Goal: Download file/media

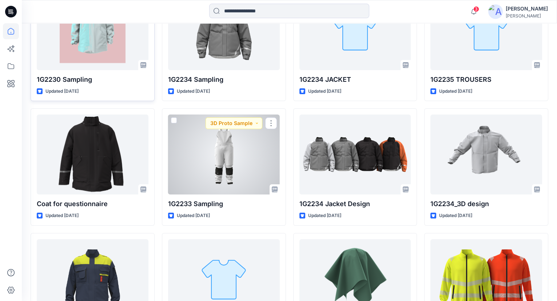
scroll to position [198, 0]
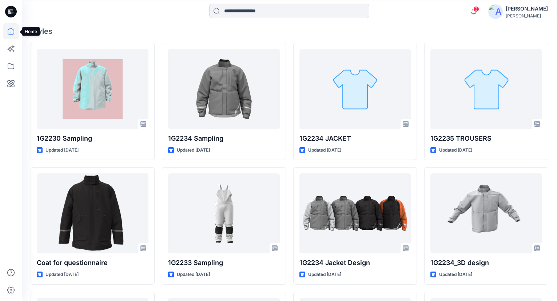
click at [14, 31] on icon at bounding box center [11, 31] width 7 height 7
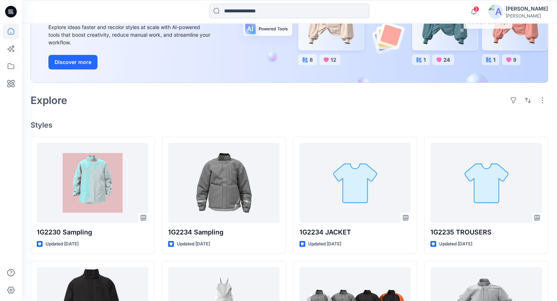
scroll to position [0, 0]
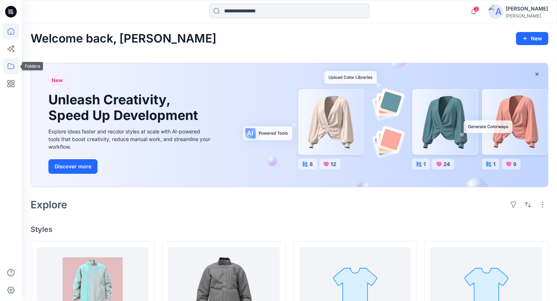
click at [5, 66] on icon at bounding box center [11, 66] width 16 height 16
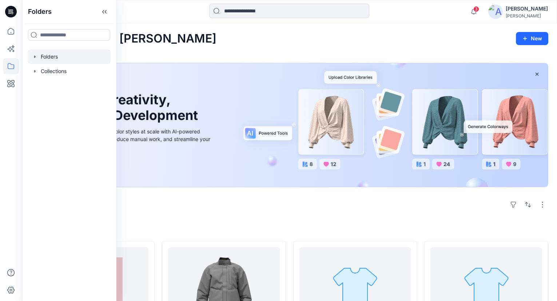
click at [57, 59] on div at bounding box center [69, 56] width 83 height 15
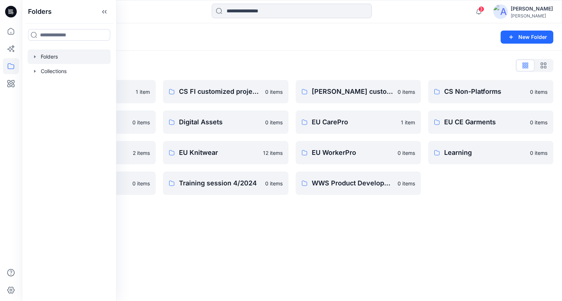
click at [557, 266] on html "Folders Folders Collections 3 Notifications Signe Korfa has updated 1G2230 Samp…" at bounding box center [281, 150] width 562 height 301
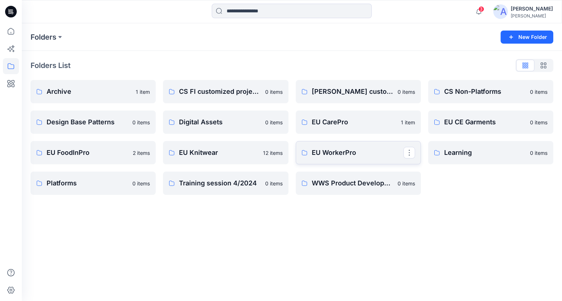
click at [373, 154] on p "EU WorkerPro" at bounding box center [358, 153] width 92 height 10
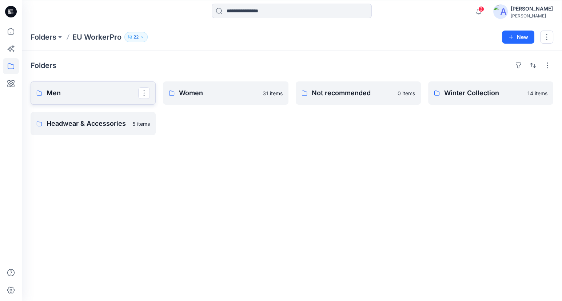
click at [57, 88] on p "Men" at bounding box center [93, 93] width 92 height 10
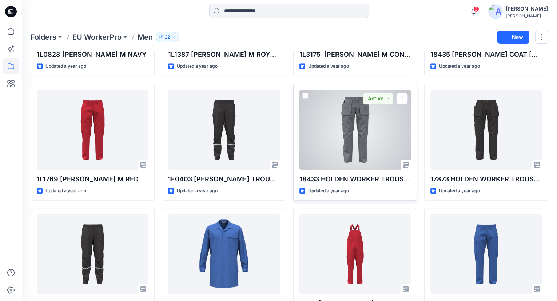
scroll to position [2004, 0]
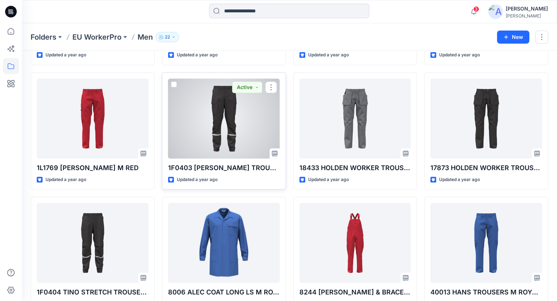
click at [253, 106] on div at bounding box center [224, 119] width 112 height 80
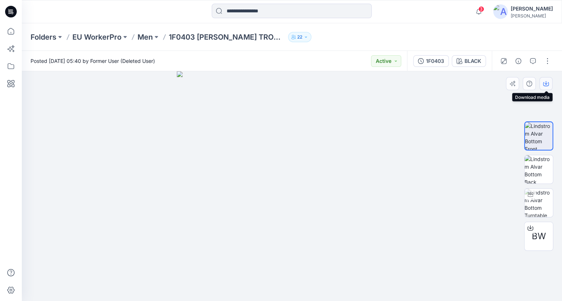
click at [544, 84] on icon "button" at bounding box center [546, 84] width 6 height 6
click at [545, 233] on span "BW" at bounding box center [539, 236] width 14 height 13
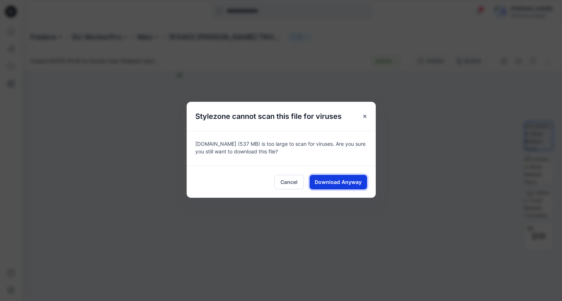
click at [342, 182] on span "Download Anyway" at bounding box center [338, 182] width 47 height 8
